Goal: Manage account settings

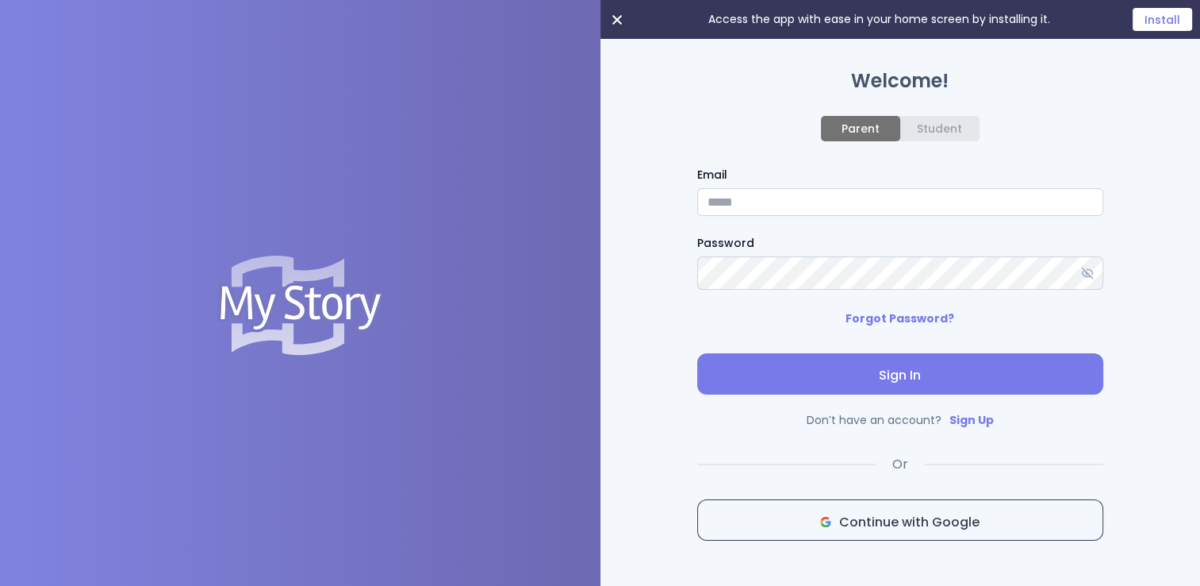
click at [797, 205] on input "Email" at bounding box center [900, 202] width 406 height 28
type input "**********"
click at [843, 379] on span "Sign In" at bounding box center [900, 375] width 381 height 19
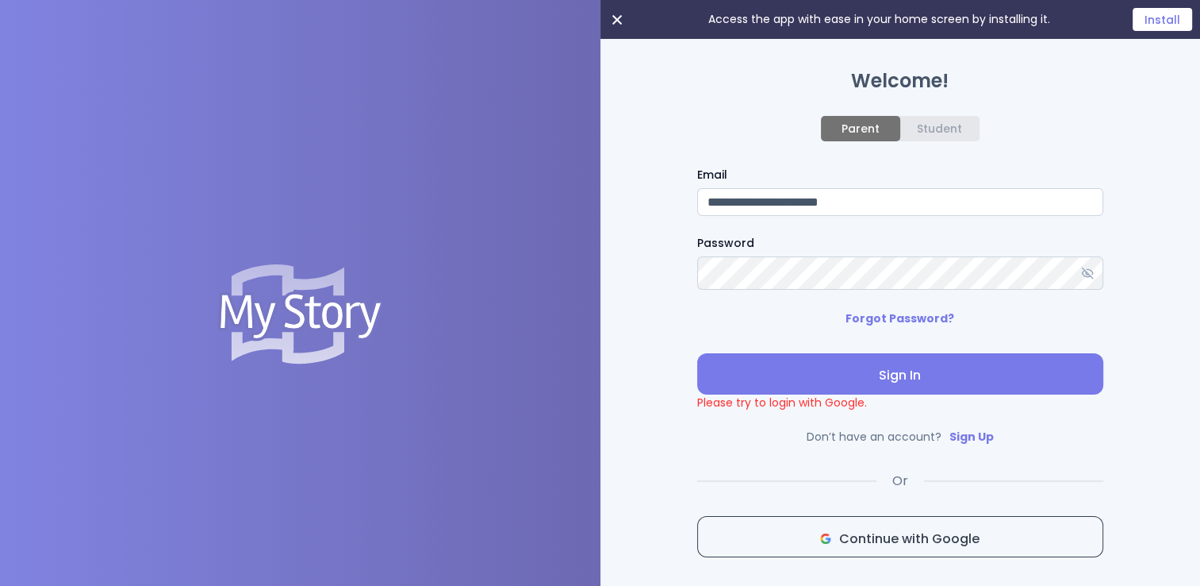
click at [832, 536] on span "Continue with Google" at bounding box center [900, 538] width 379 height 19
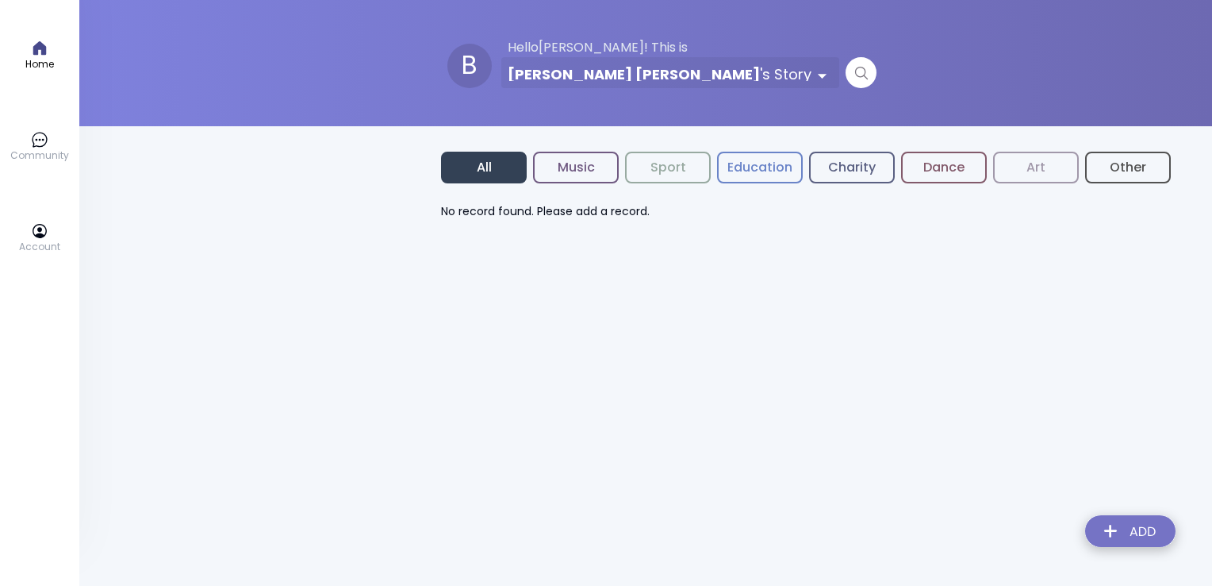
click at [766, 170] on button "Education" at bounding box center [760, 168] width 86 height 32
click at [613, 170] on button "Music" at bounding box center [576, 168] width 86 height 32
click at [498, 164] on button "All" at bounding box center [484, 168] width 86 height 32
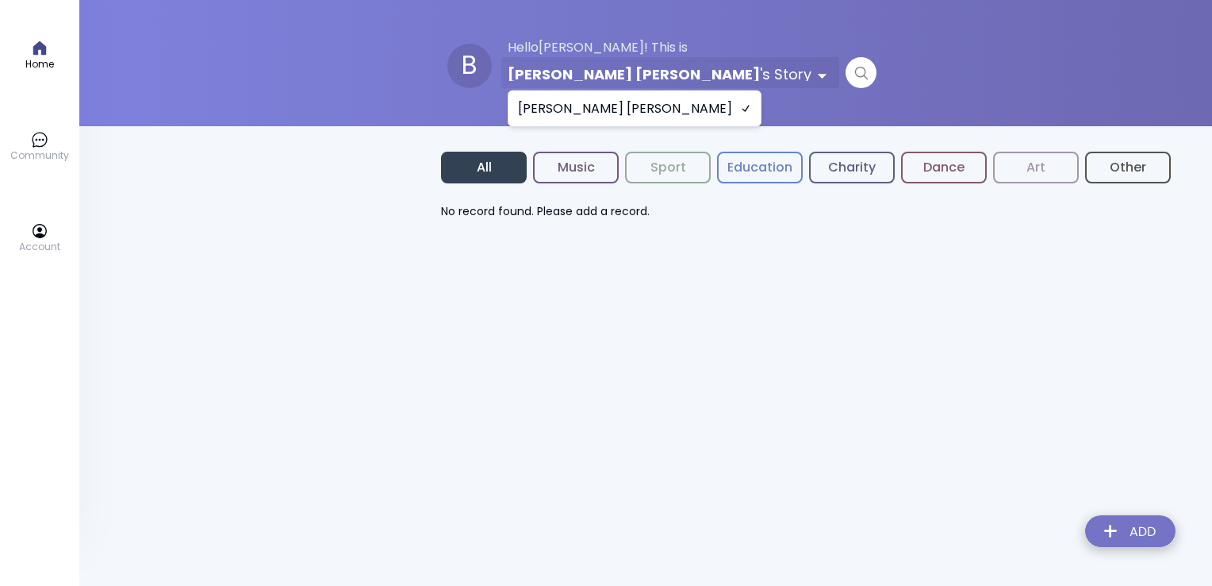
click at [655, 78] on html "Home Community Account B Hello Bonita ! This is Myra Isabel 's Story All Music …" at bounding box center [606, 110] width 1212 height 220
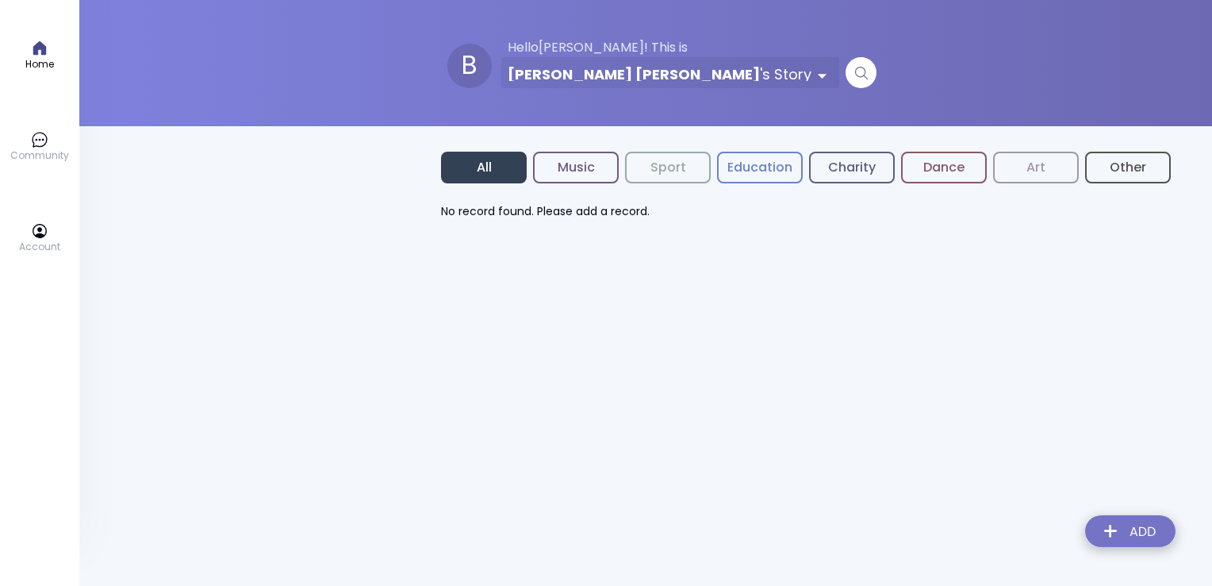
click at [44, 45] on icon at bounding box center [39, 47] width 13 height 13
click at [1139, 166] on button "Other" at bounding box center [1128, 168] width 86 height 32
click at [41, 144] on icon at bounding box center [39, 139] width 17 height 17
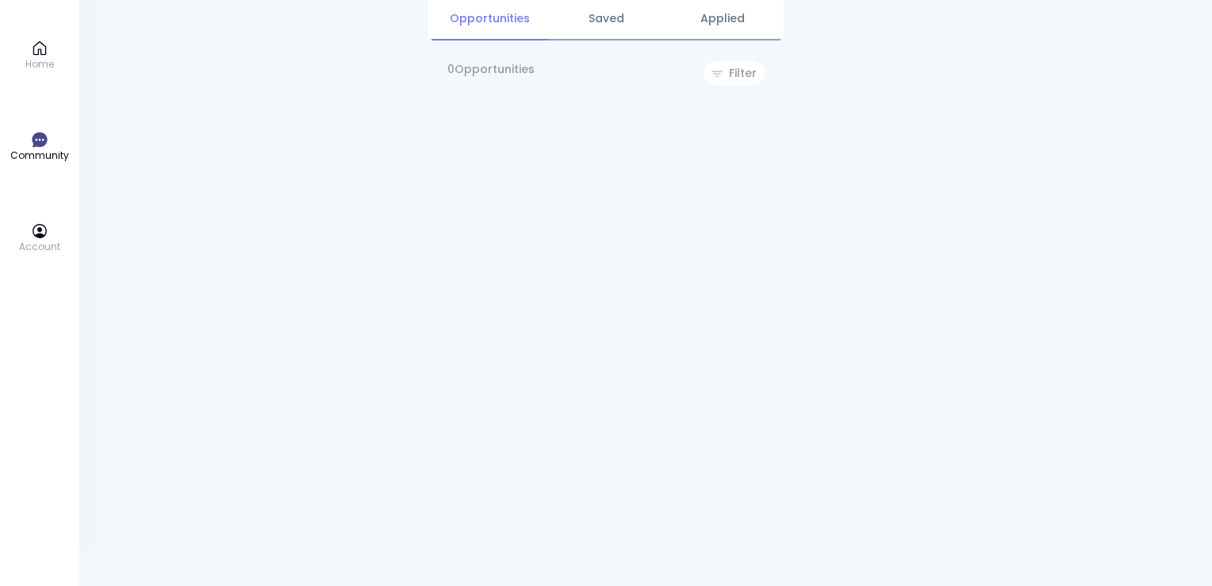
click at [32, 240] on p "Account" at bounding box center [39, 247] width 41 height 14
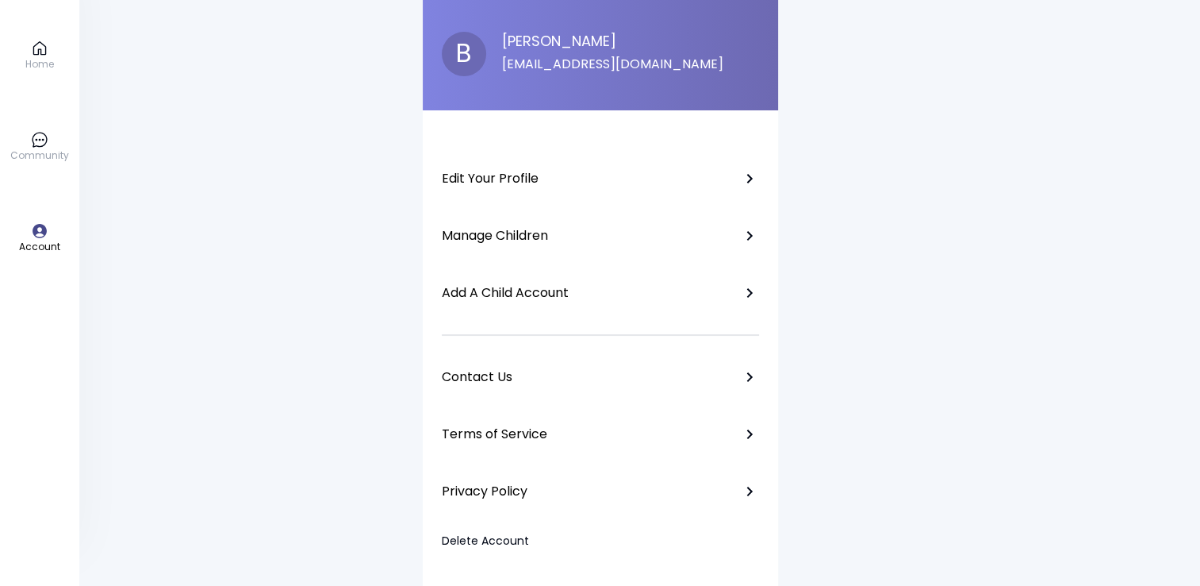
click at [503, 171] on p "Edit Your Profile" at bounding box center [490, 179] width 97 height 16
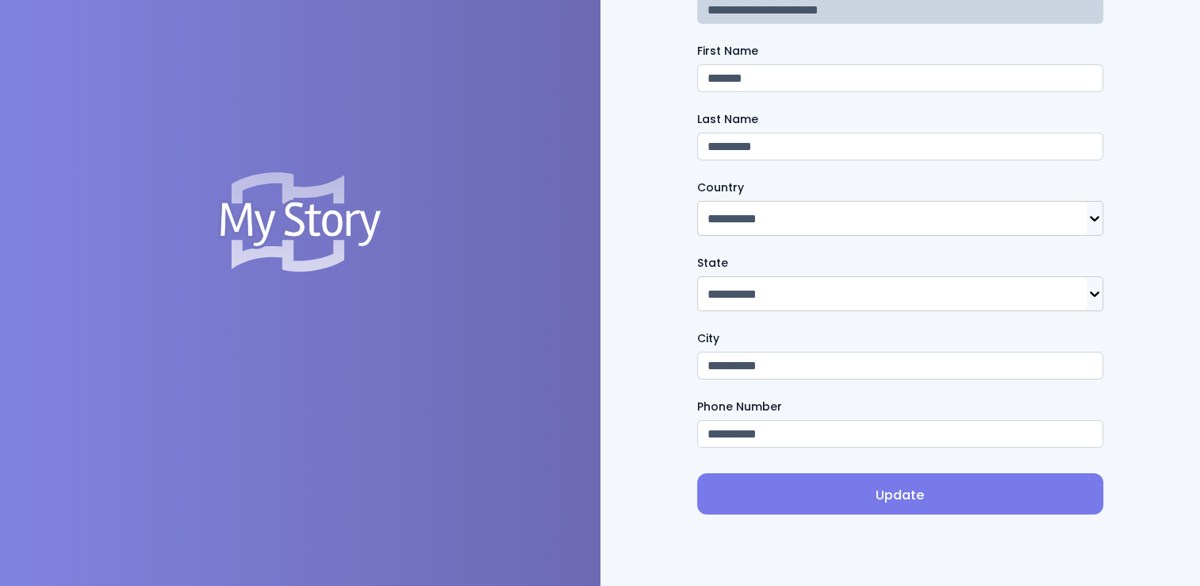
scroll to position [166, 0]
